Goal: Task Accomplishment & Management: Manage account settings

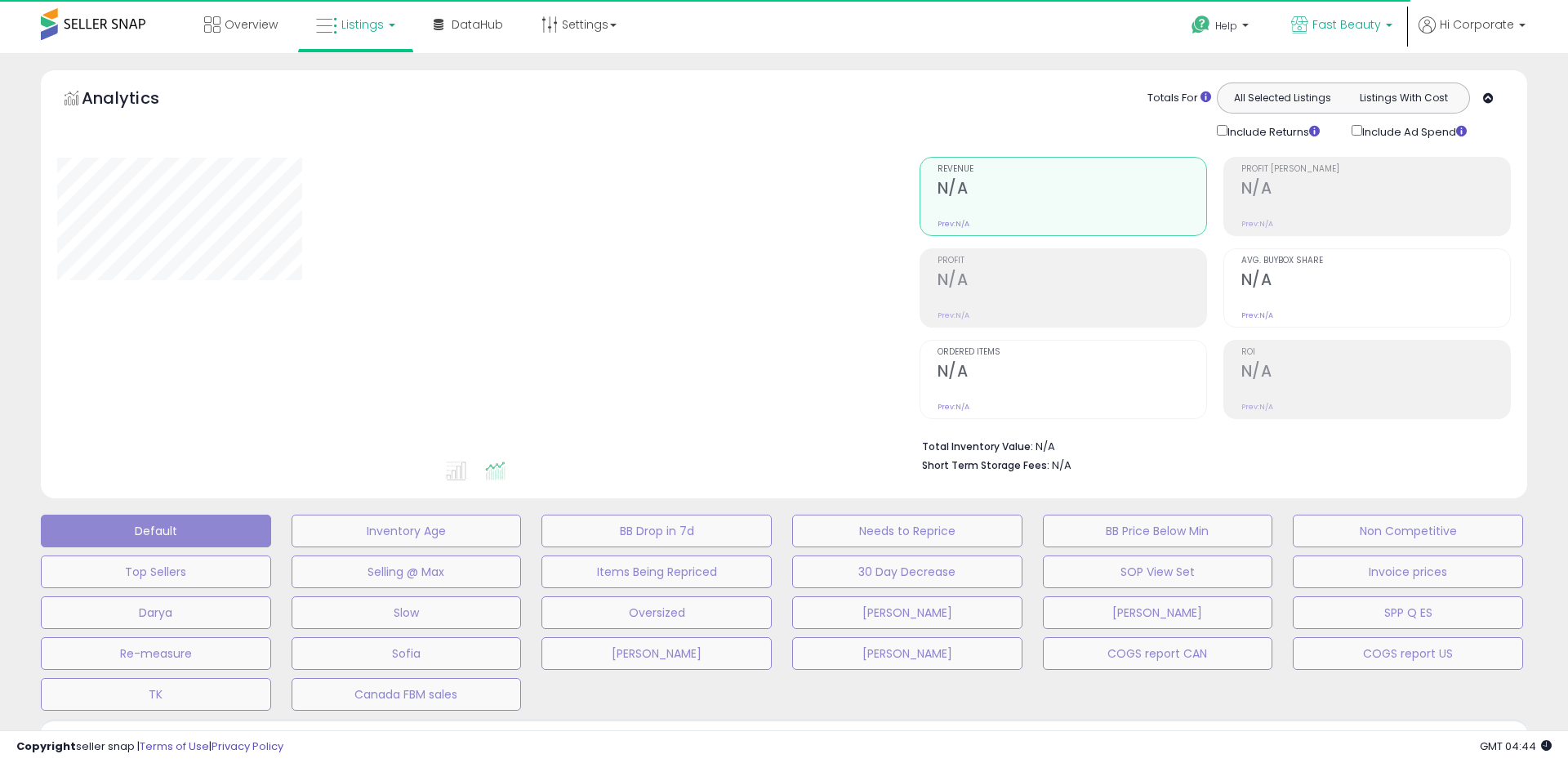
click at [1338, 17] on span "Fast Beauty" at bounding box center [1346, 24] width 68 height 16
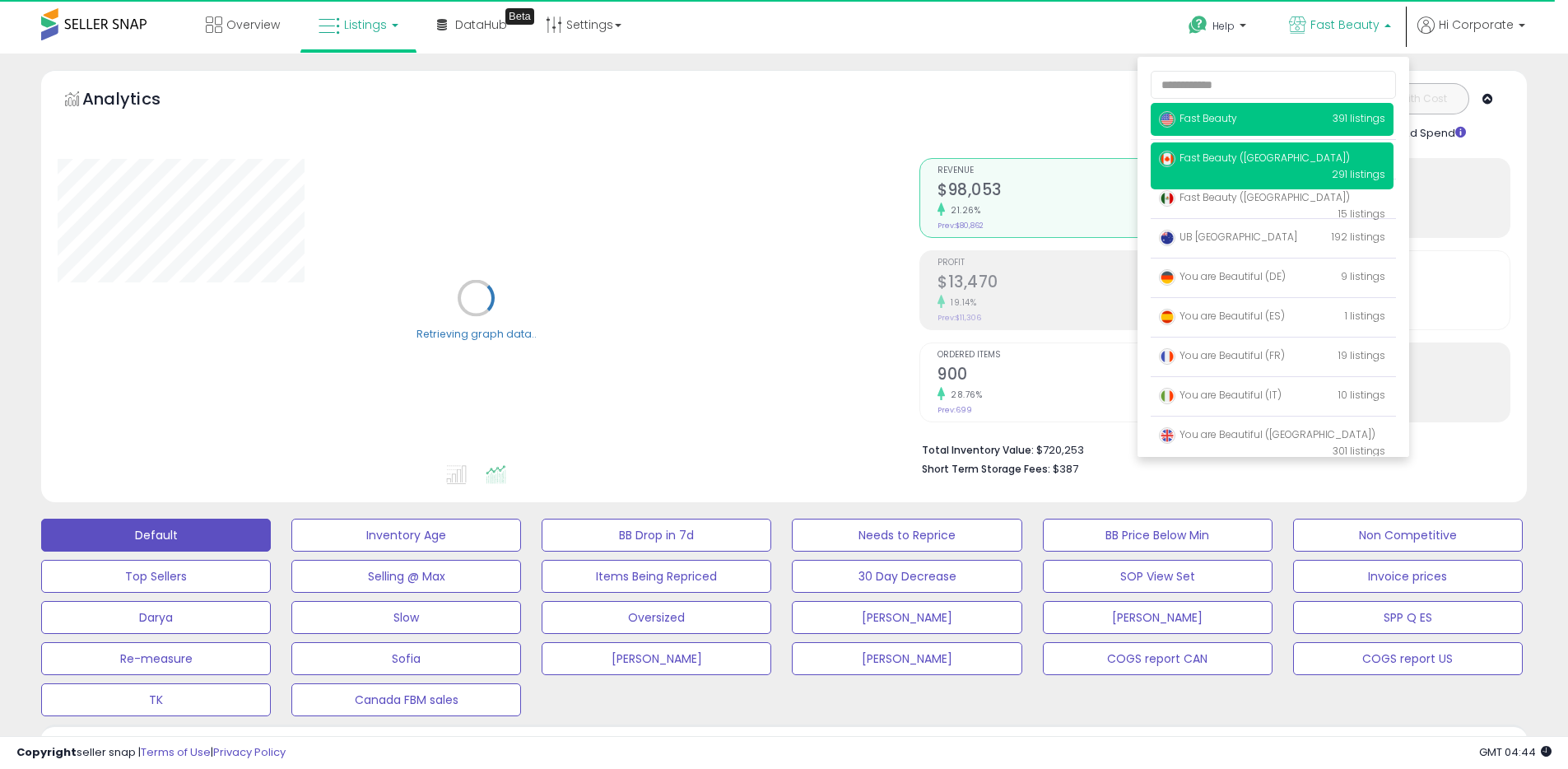
click at [1223, 161] on span "Fast Beauty ([GEOGRAPHIC_DATA])" at bounding box center [1253, 158] width 191 height 14
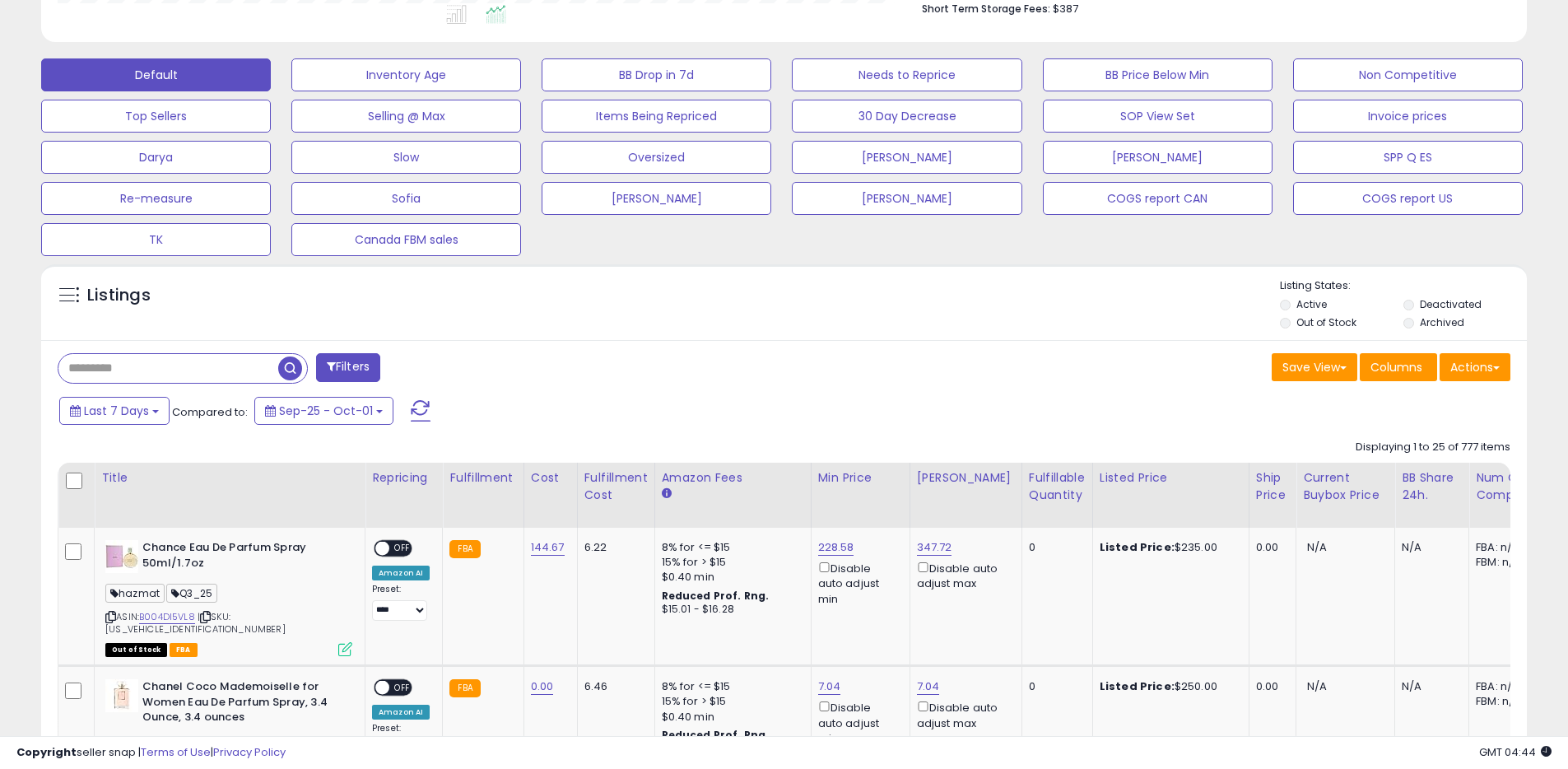
scroll to position [338, 862]
click at [1445, 326] on label "Archived" at bounding box center [1442, 323] width 45 height 14
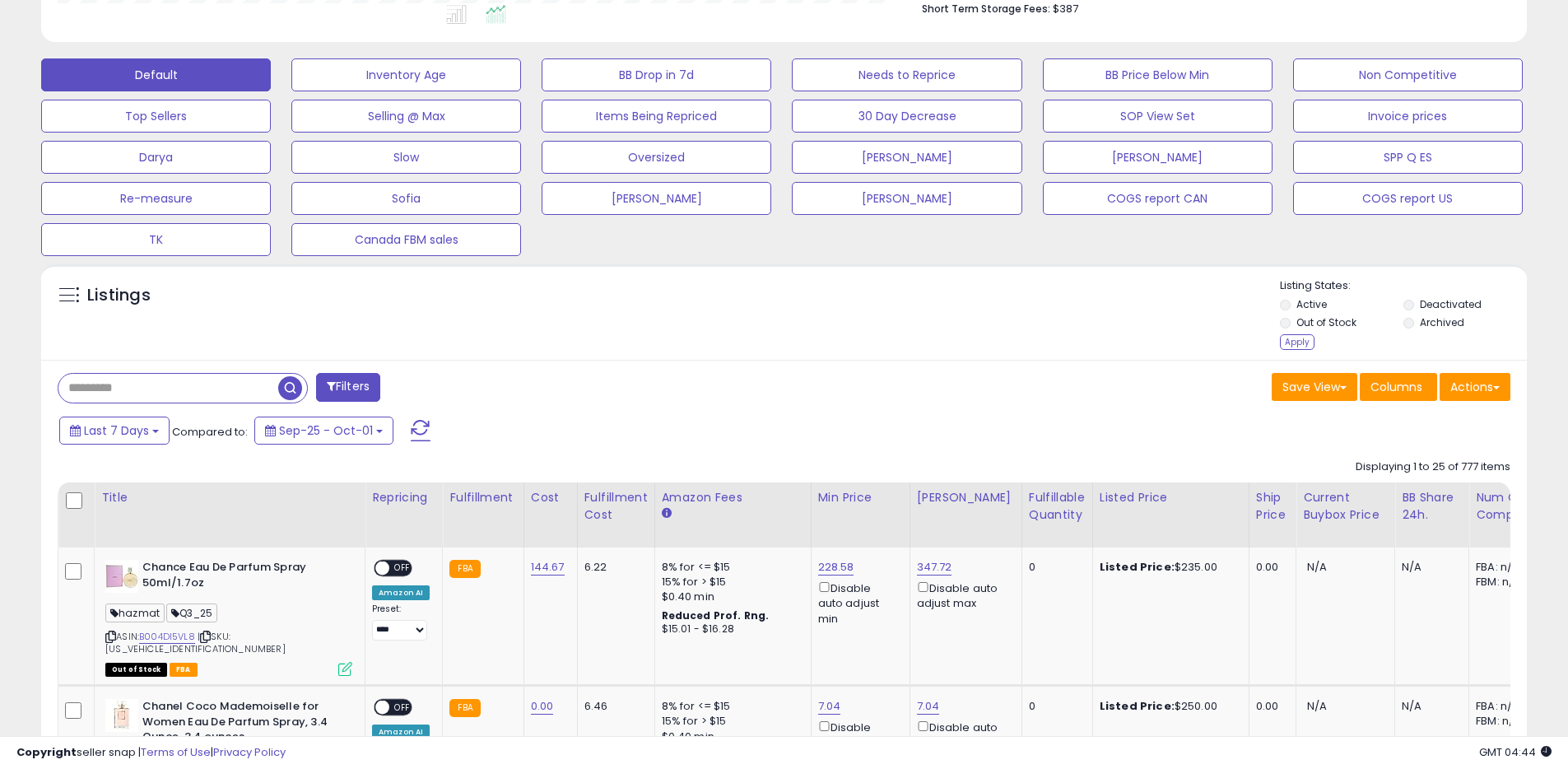
click at [1331, 324] on label "Out of Stock" at bounding box center [1326, 323] width 60 height 14
click at [1317, 305] on label "Active" at bounding box center [1311, 305] width 30 height 14
click at [1292, 338] on div "Apply" at bounding box center [1297, 343] width 35 height 16
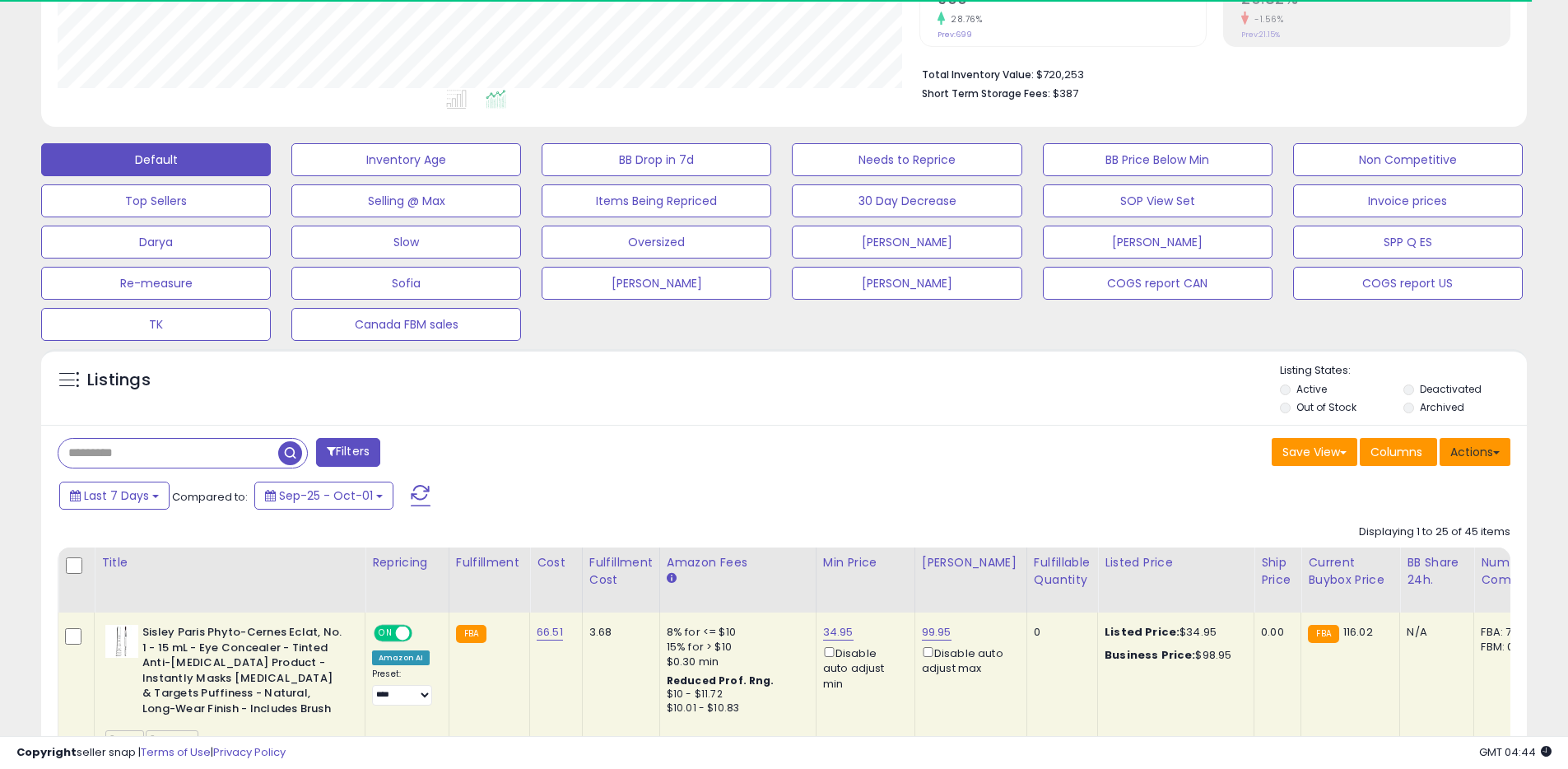
scroll to position [822740, 822236]
click at [1480, 456] on button "Actions" at bounding box center [1474, 451] width 71 height 28
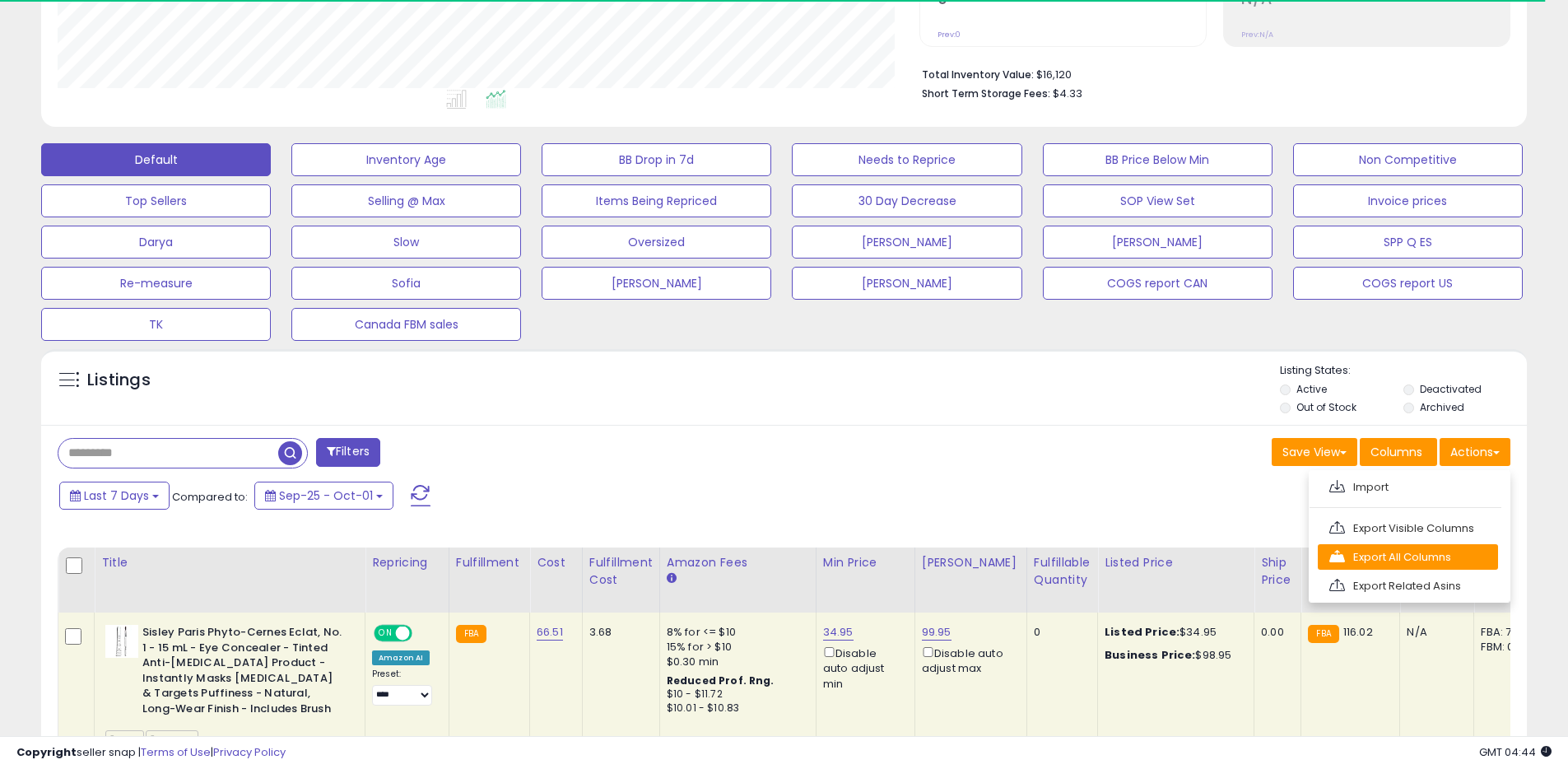
click at [1389, 554] on link "Export All Columns" at bounding box center [1407, 557] width 180 height 26
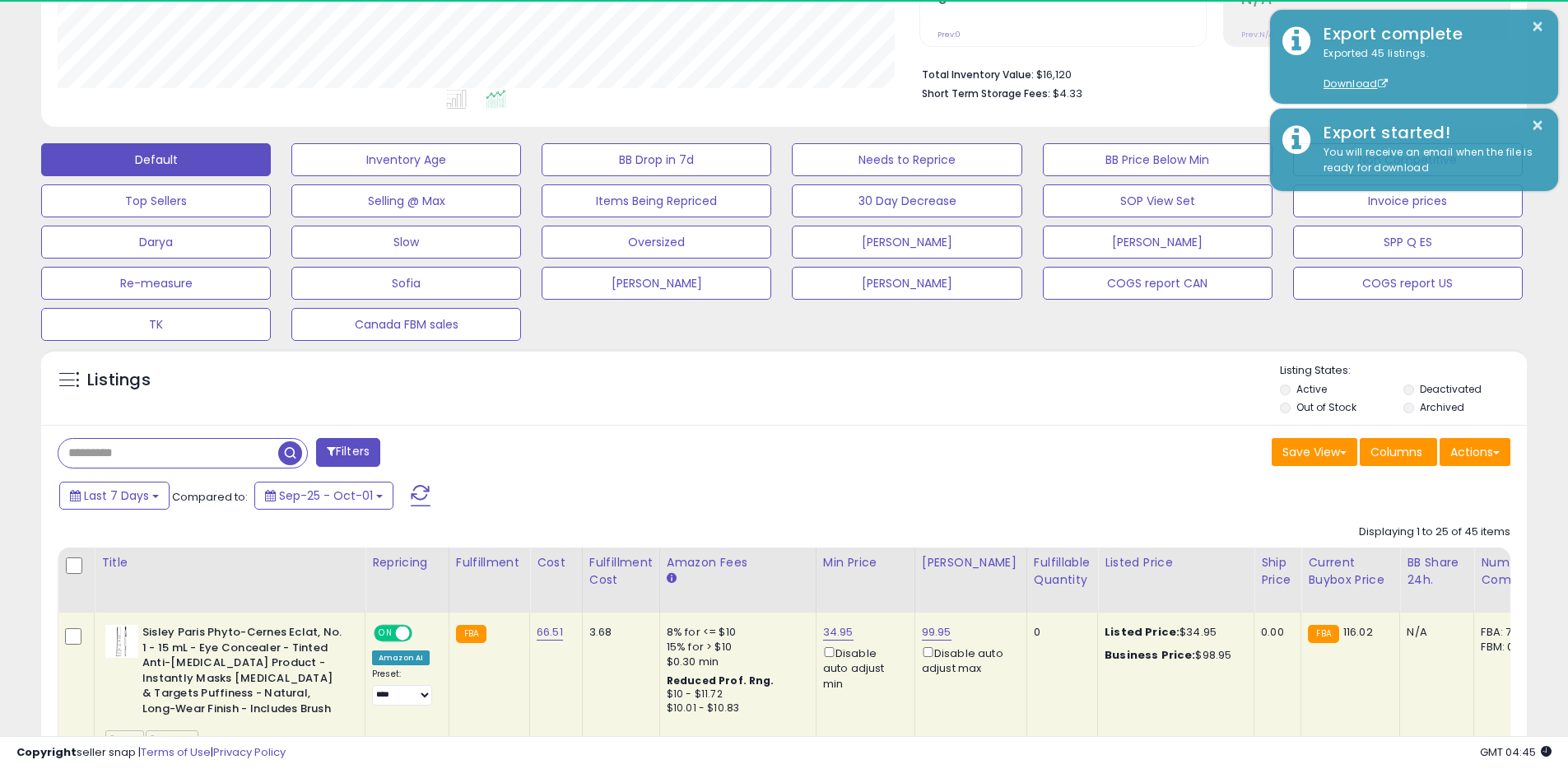
scroll to position [338, 862]
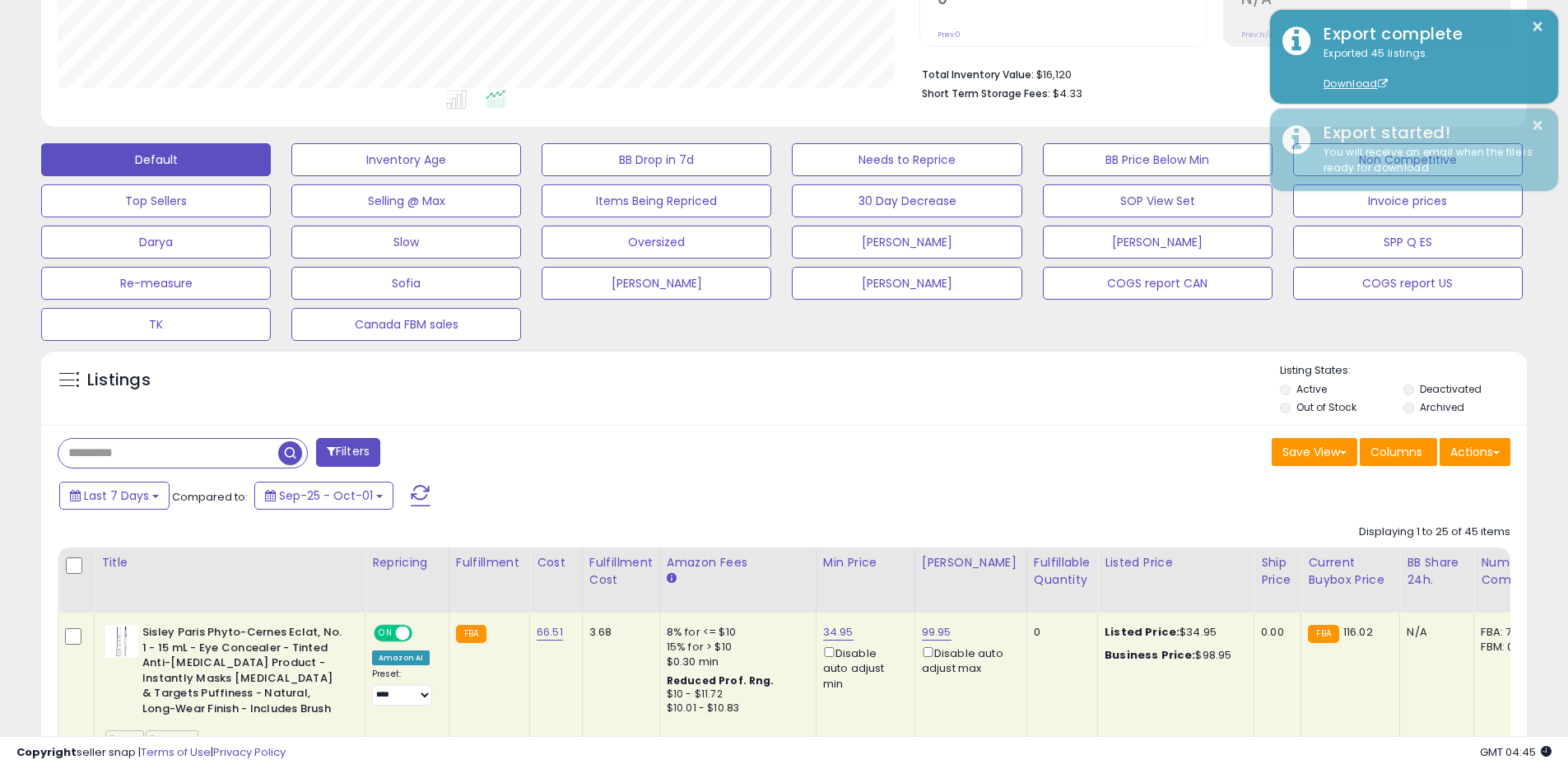
click at [1071, 377] on div "Listings" at bounding box center [784, 390] width 1486 height 56
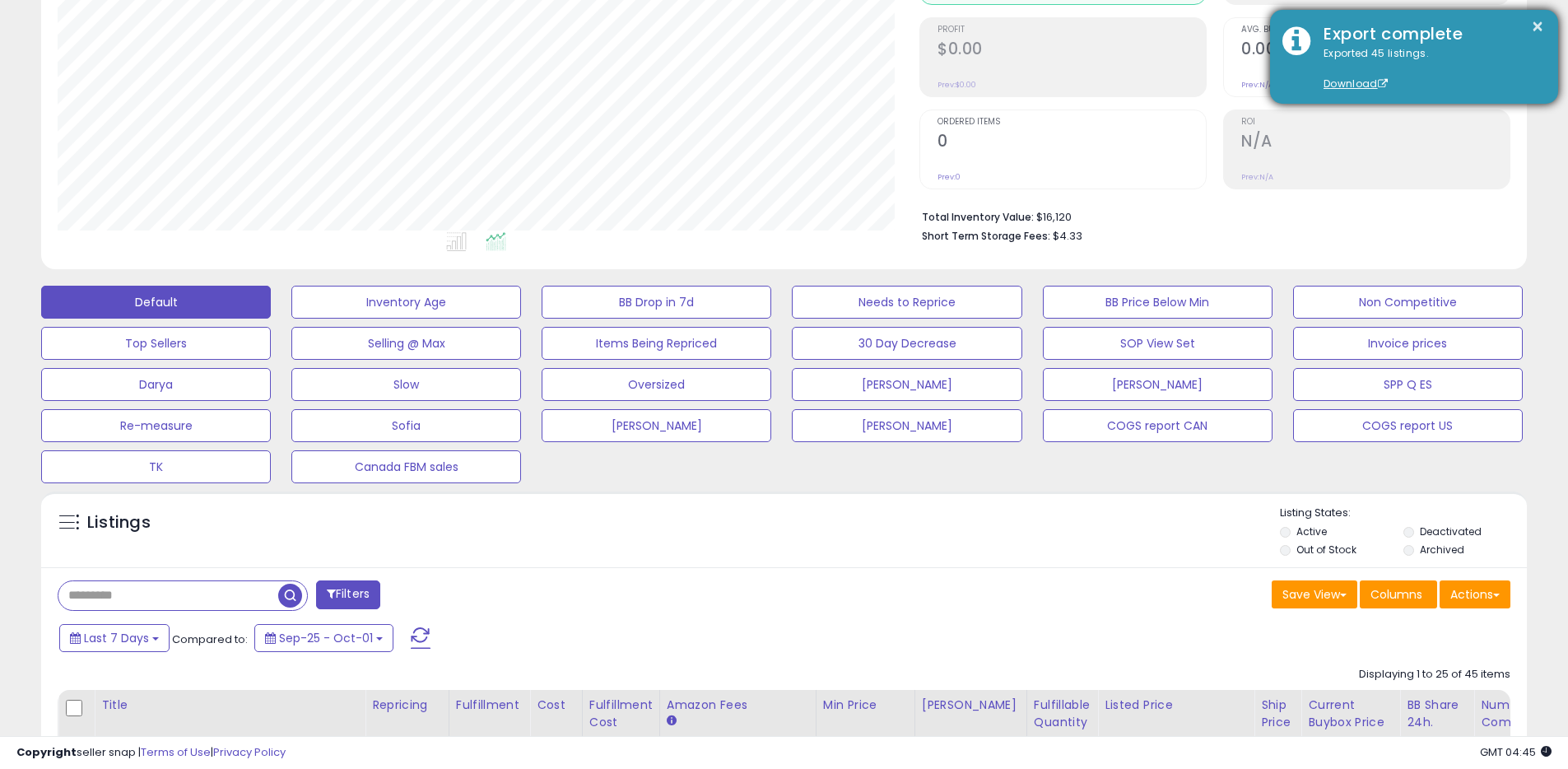
scroll to position [0, 0]
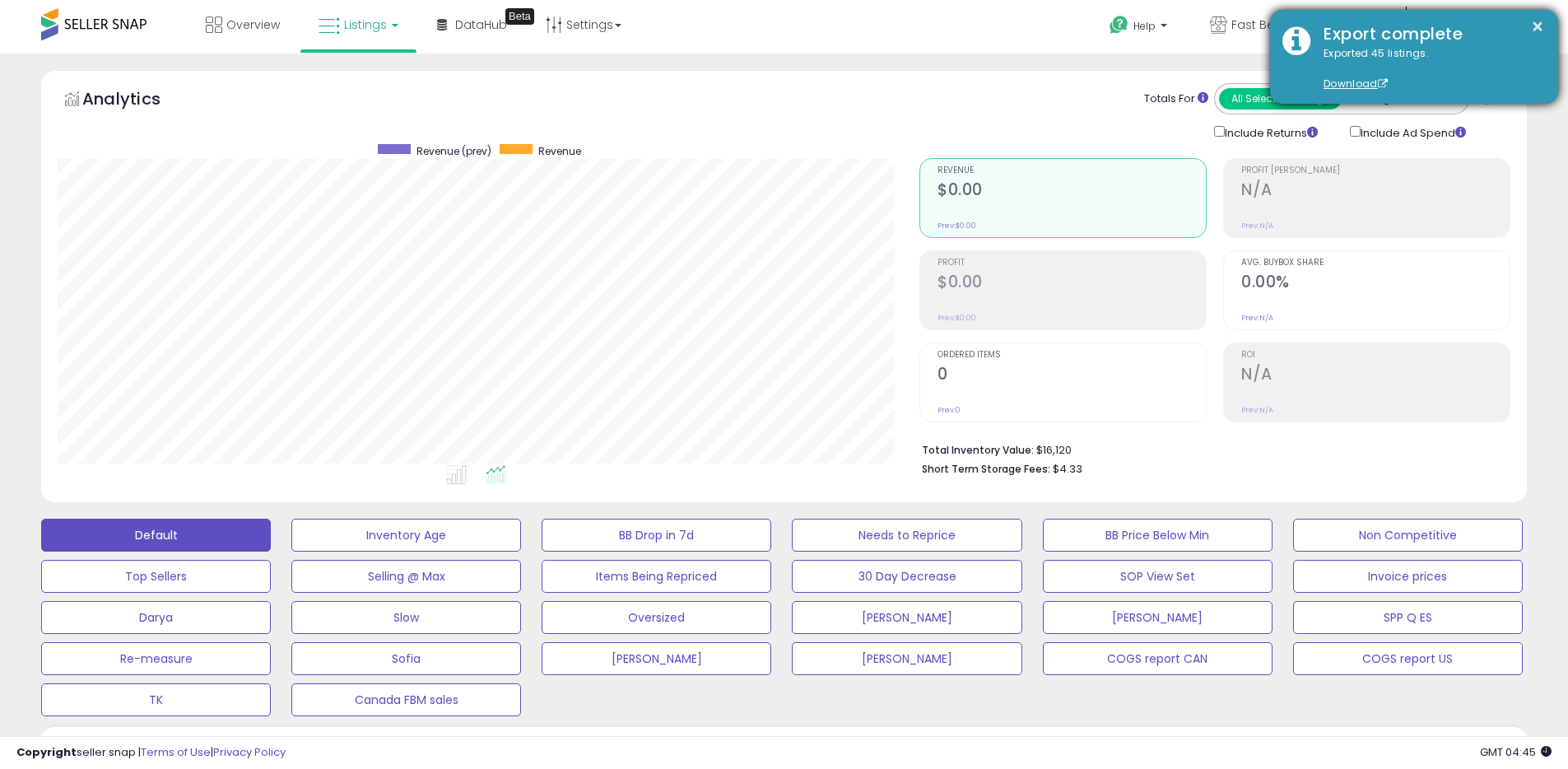
click at [1548, 20] on div "× Export complete Exported 45 listings. Download" at bounding box center [1414, 57] width 288 height 94
click at [1541, 23] on button "×" at bounding box center [1537, 26] width 13 height 21
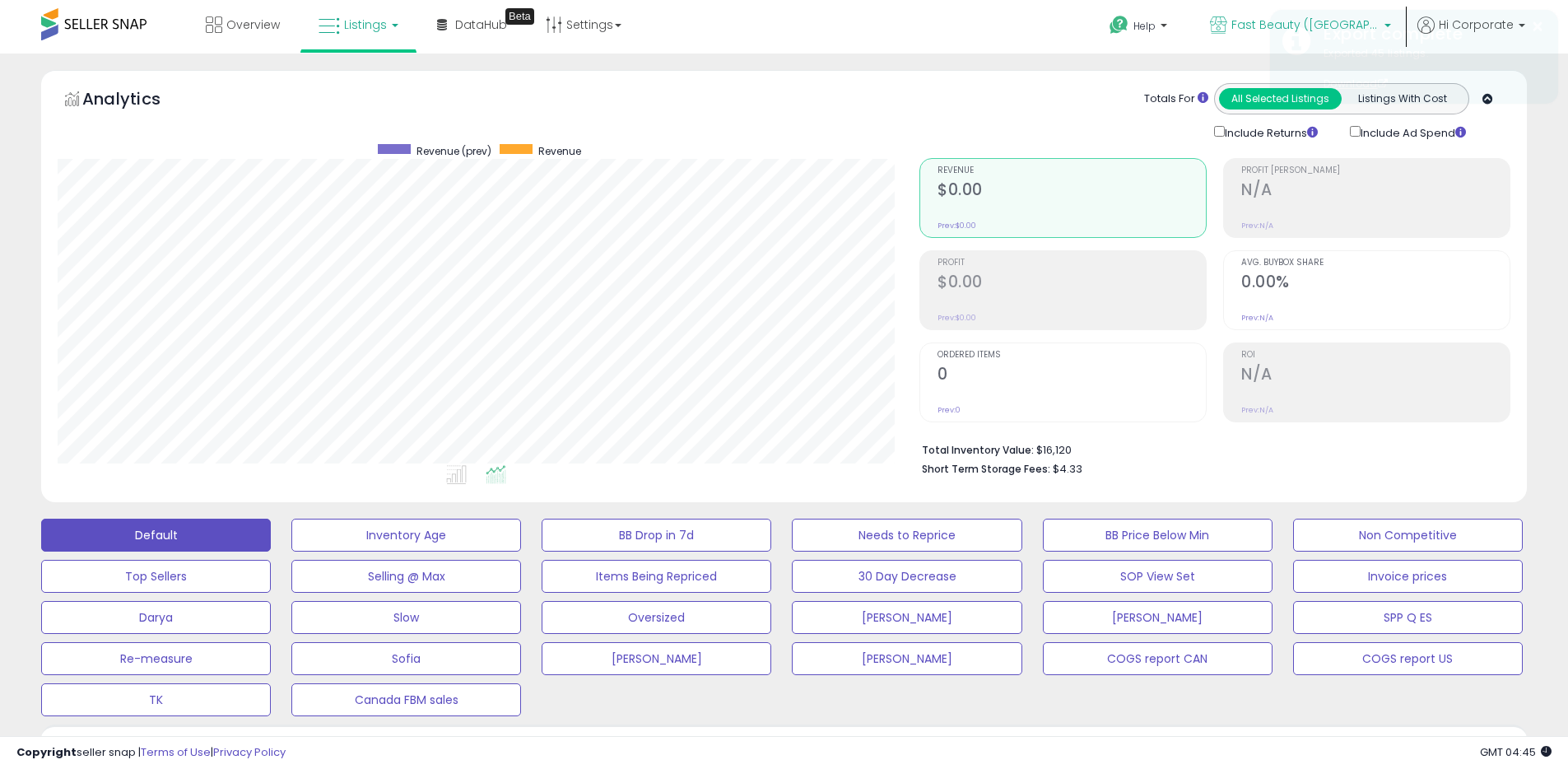
click at [1227, 24] on icon at bounding box center [1217, 24] width 17 height 17
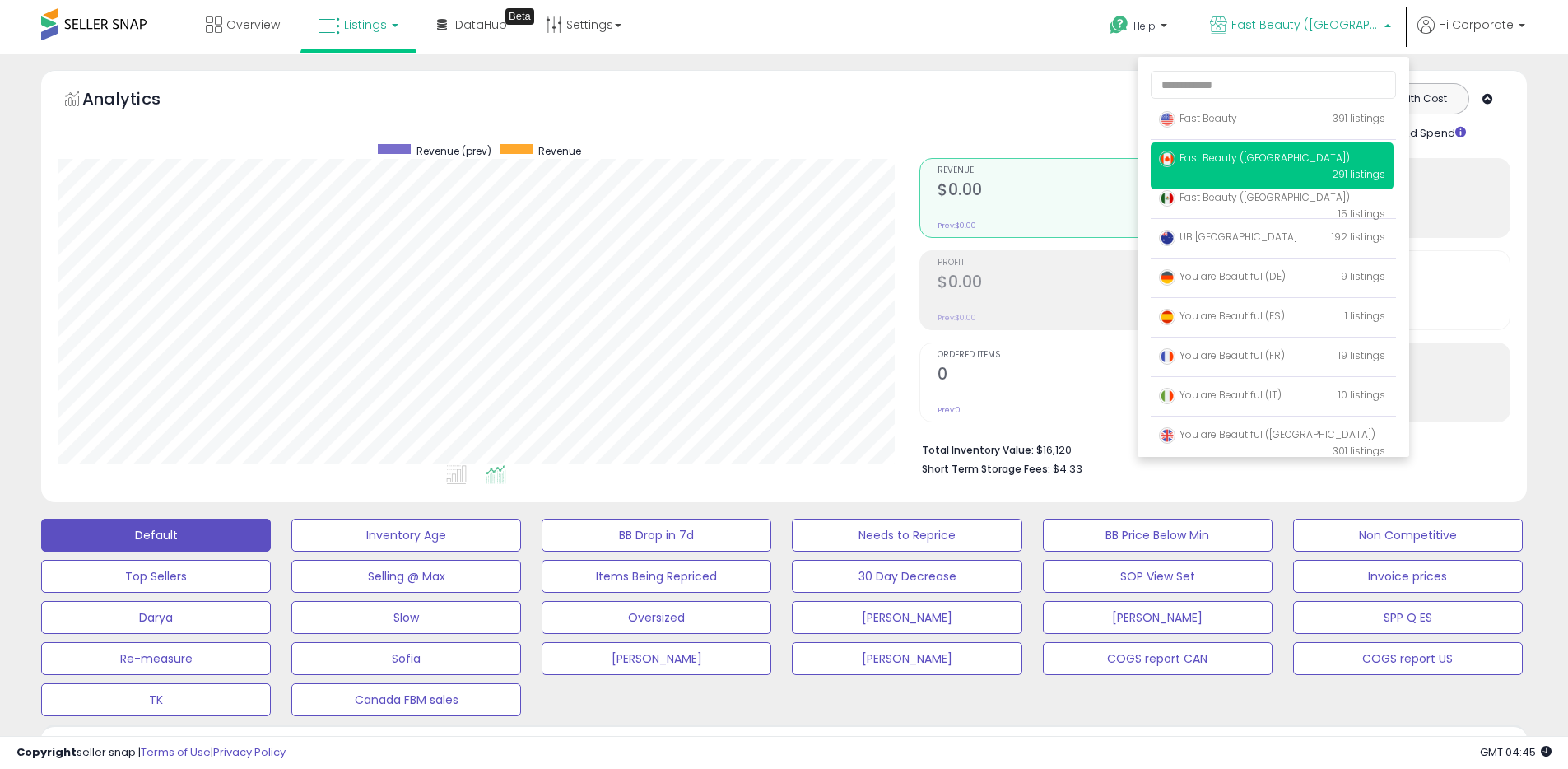
click at [1208, 160] on span "Fast Beauty ([GEOGRAPHIC_DATA])" at bounding box center [1253, 158] width 191 height 14
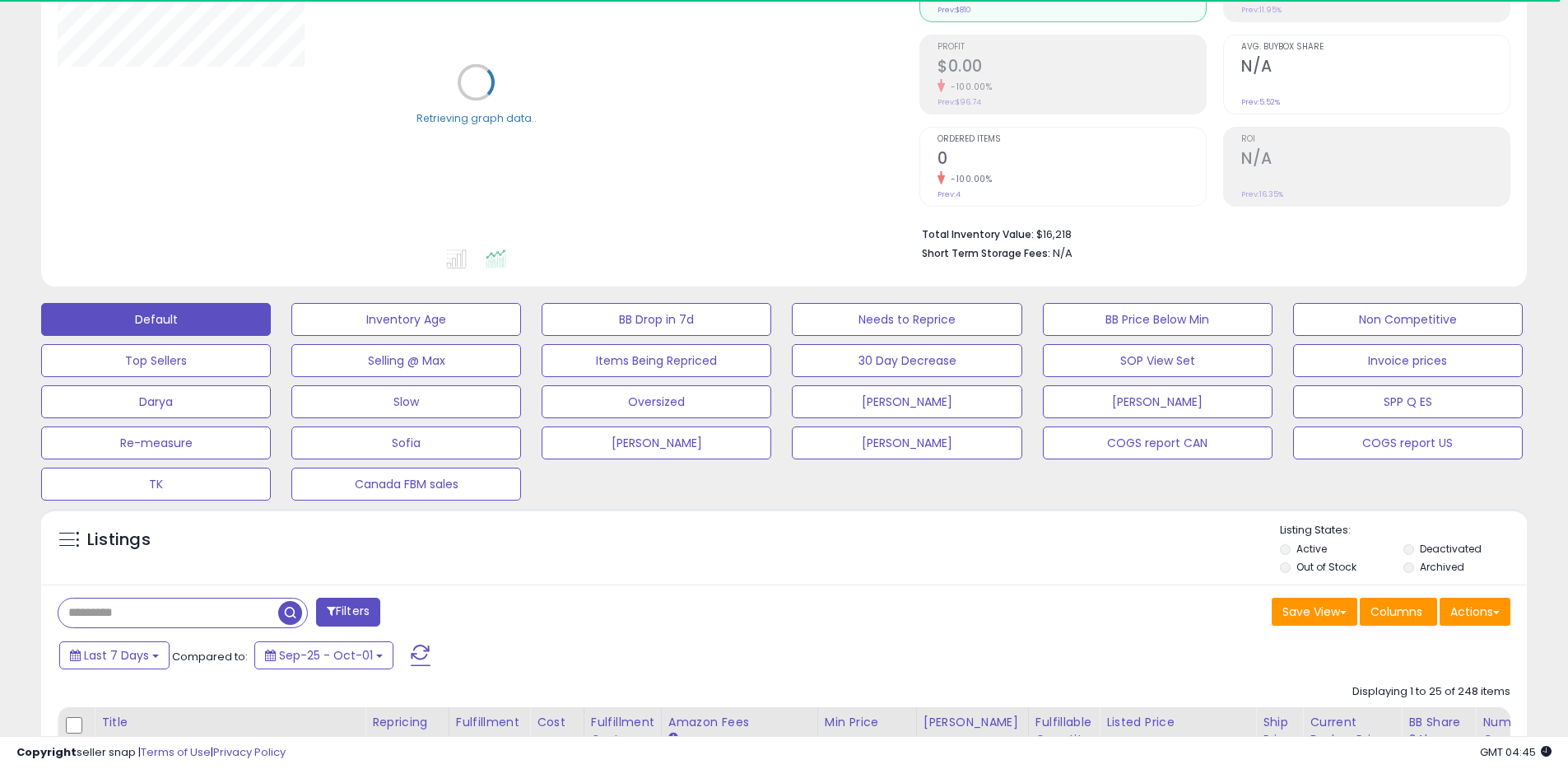
scroll to position [406, 0]
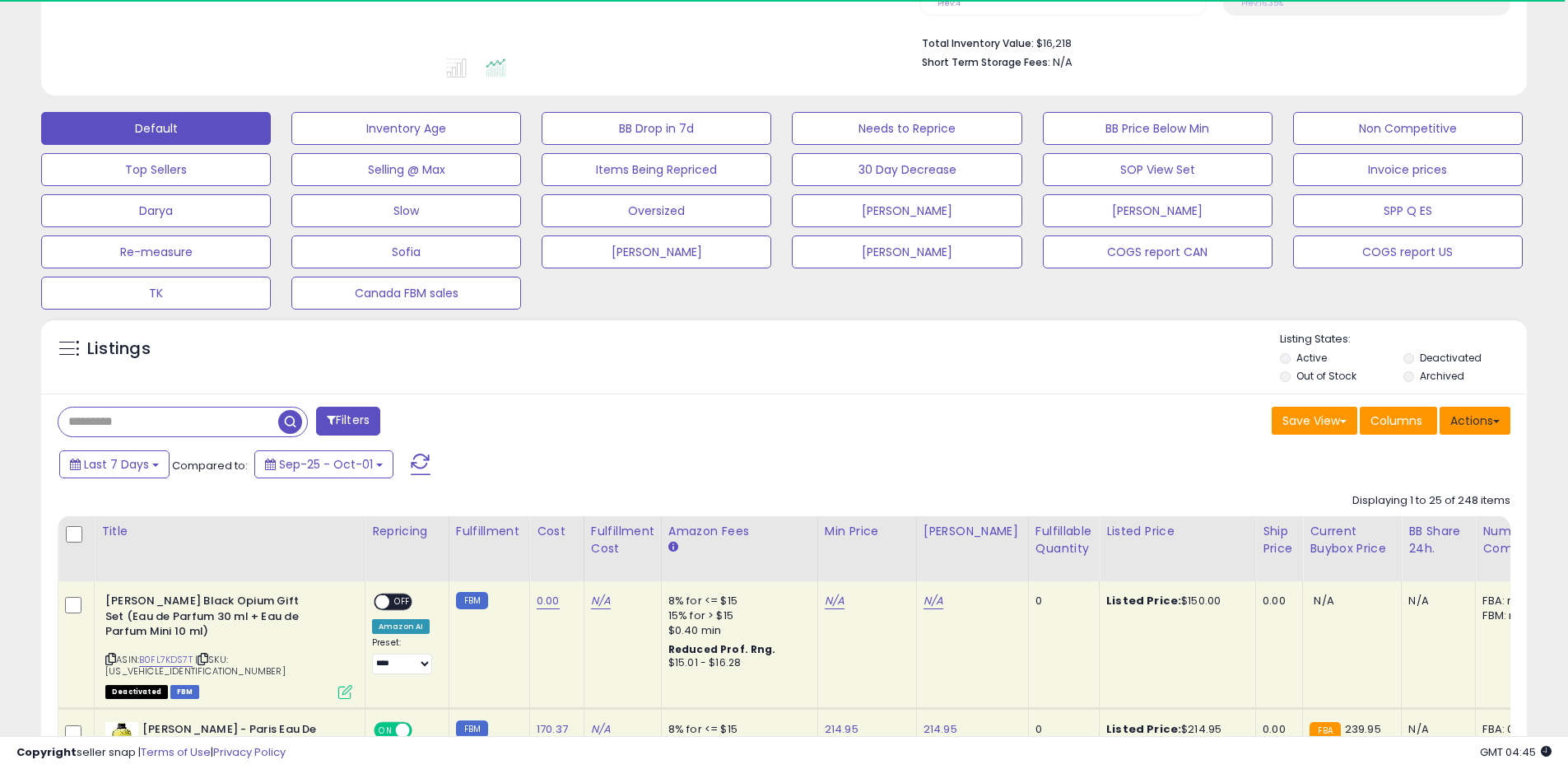
click at [1480, 421] on button "Actions" at bounding box center [1474, 420] width 71 height 28
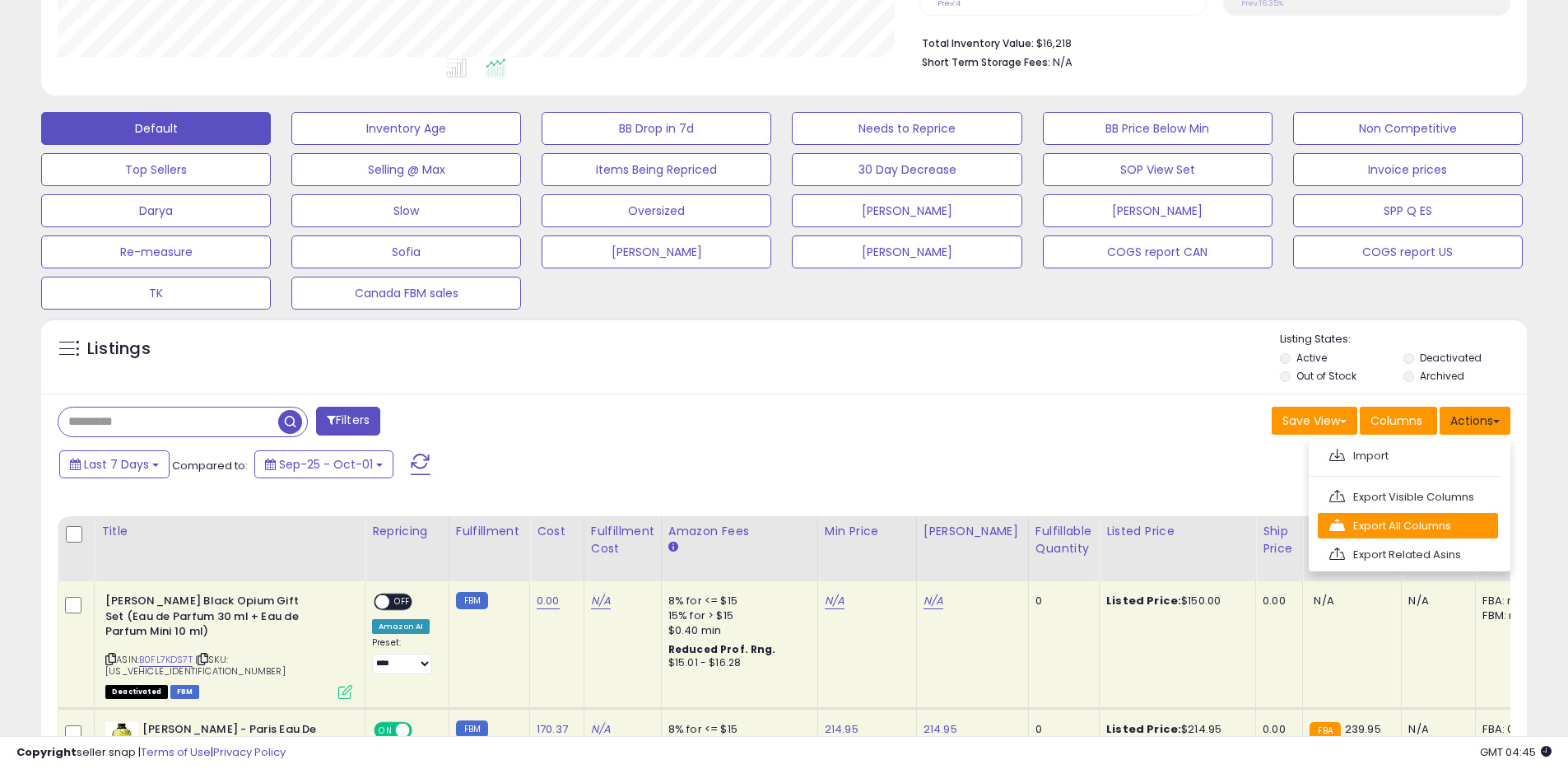
scroll to position [338, 862]
click at [1366, 519] on link "Export All Columns" at bounding box center [1407, 525] width 180 height 26
